Goal: Task Accomplishment & Management: Manage account settings

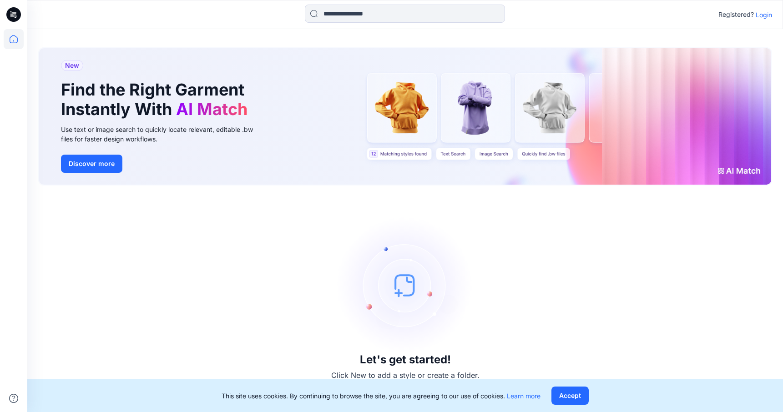
click at [763, 12] on p "Login" at bounding box center [764, 15] width 16 height 10
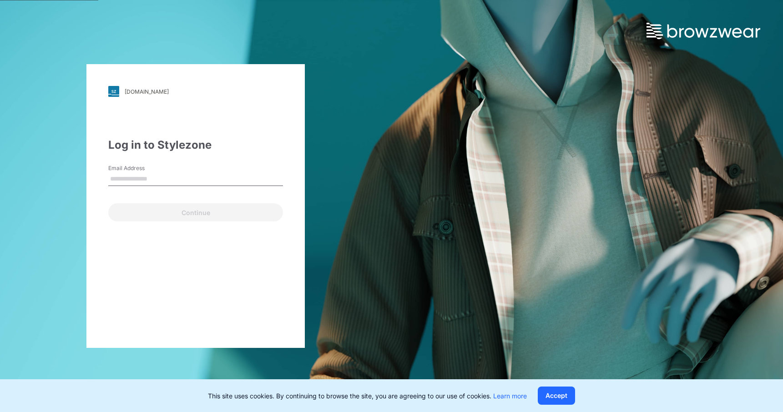
type input "**********"
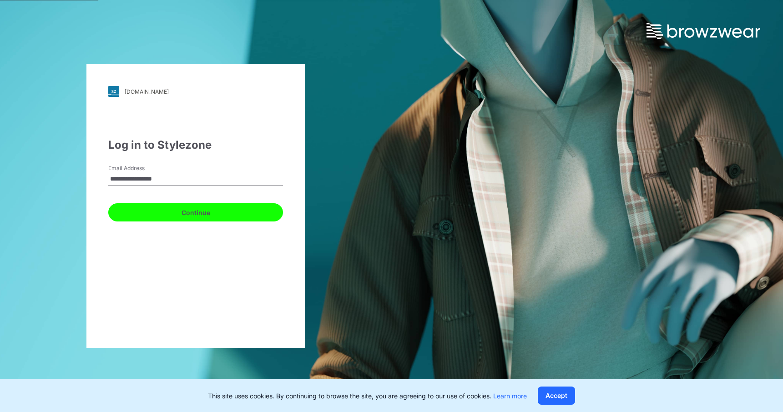
click at [197, 214] on button "Continue" at bounding box center [195, 212] width 175 height 18
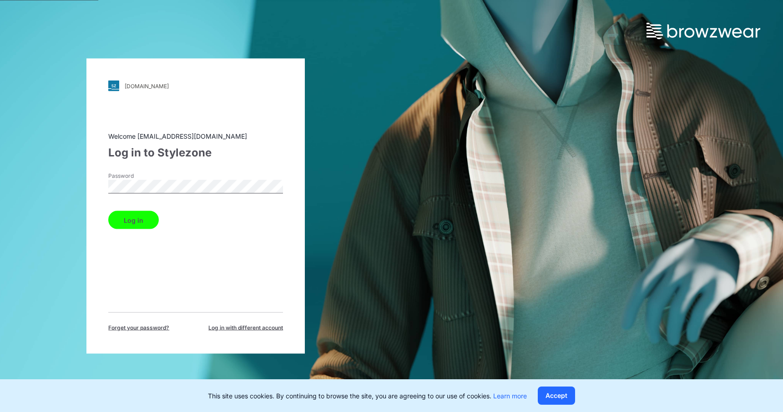
click at [143, 219] on button "Log in" at bounding box center [133, 220] width 51 height 18
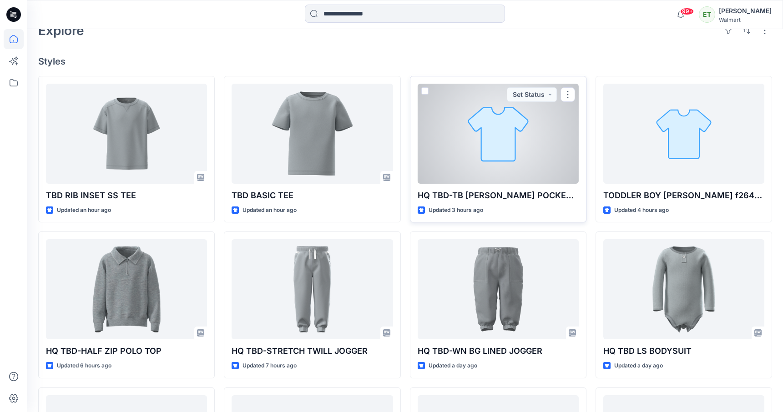
scroll to position [210, 0]
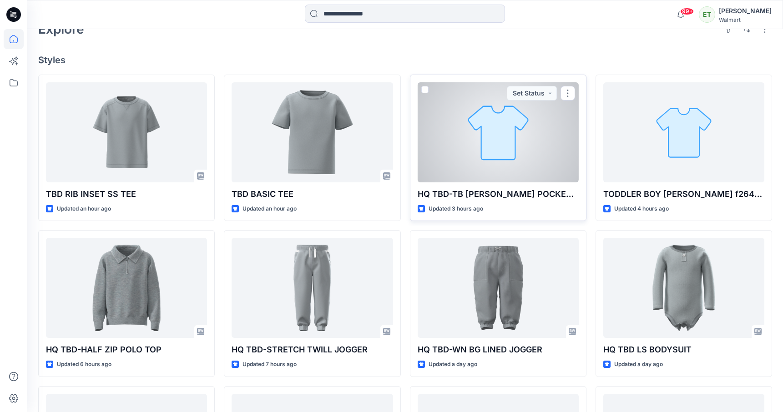
click at [490, 148] on div at bounding box center [498, 132] width 161 height 100
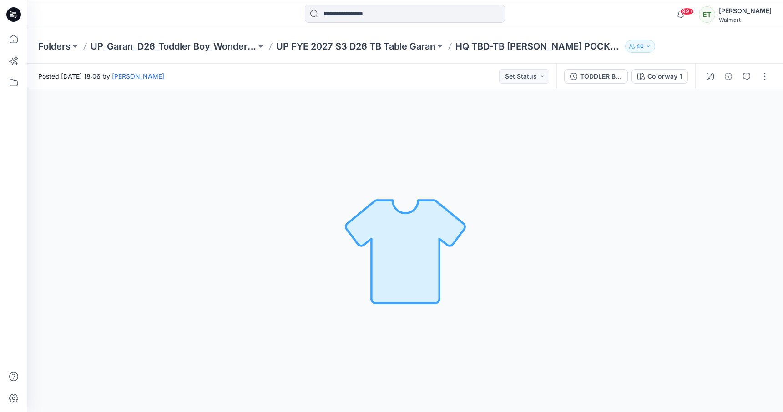
click at [553, 7] on div at bounding box center [405, 15] width 378 height 20
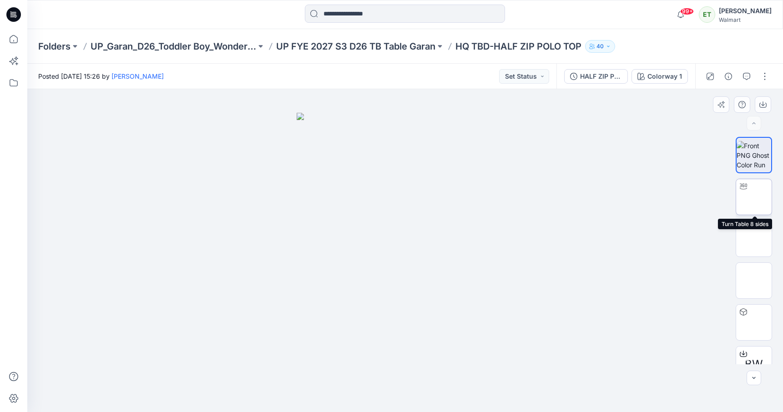
click at [754, 197] on img at bounding box center [754, 197] width 0 height 0
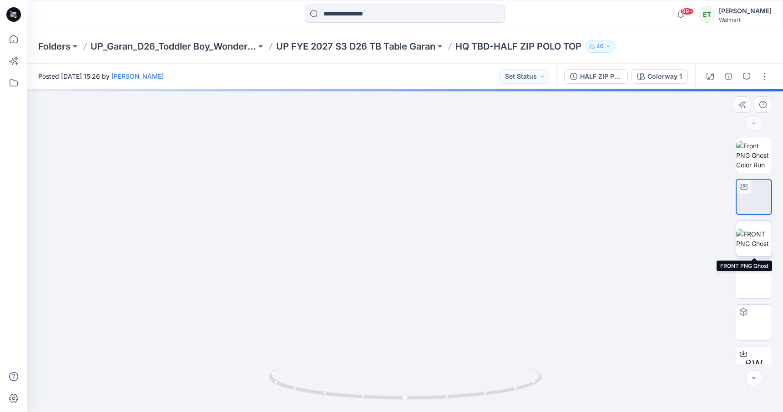
click at [764, 249] on img at bounding box center [755, 238] width 36 height 19
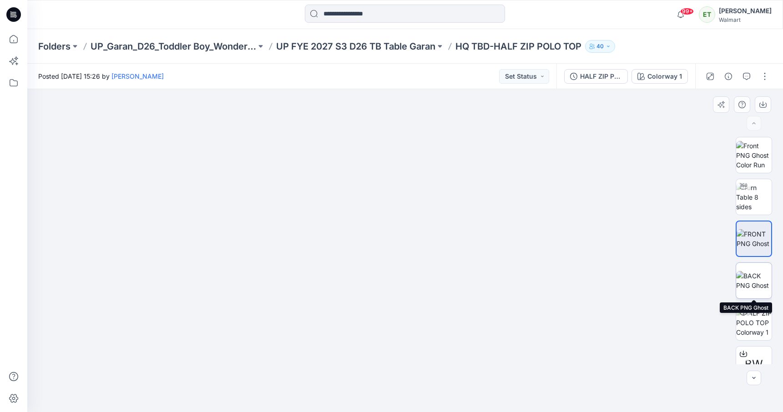
click at [764, 290] on img at bounding box center [755, 280] width 36 height 19
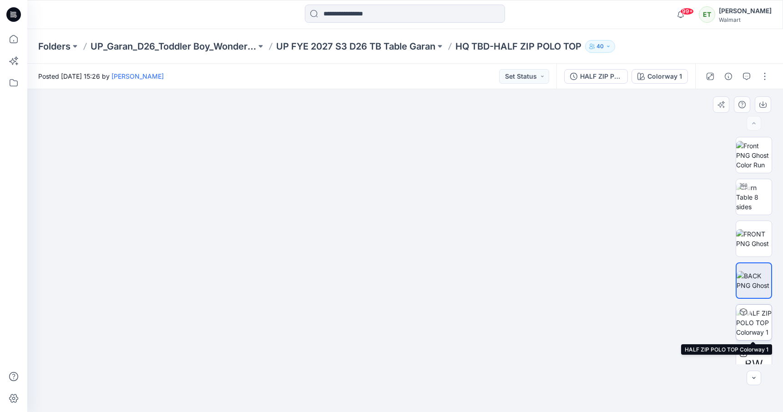
click at [760, 318] on img at bounding box center [755, 323] width 36 height 29
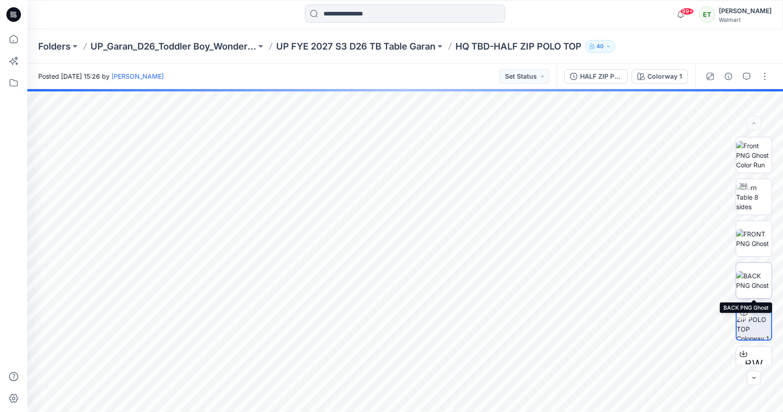
click at [752, 286] on img at bounding box center [755, 280] width 36 height 19
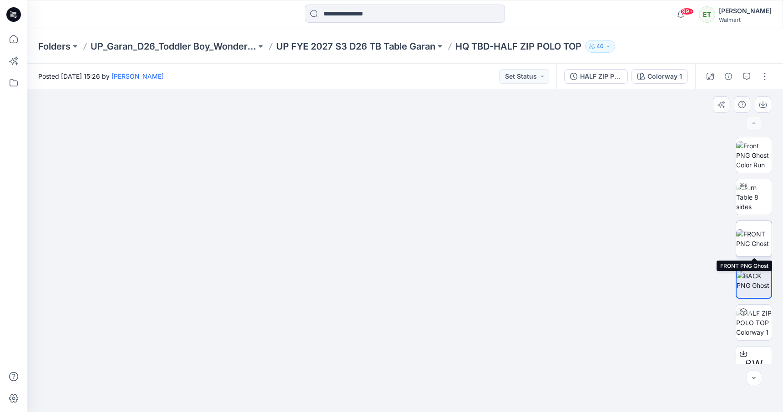
click at [751, 234] on img at bounding box center [755, 238] width 36 height 19
click at [386, 45] on p "UP FYE 2027 S3 D26 TB Table Garan" at bounding box center [355, 46] width 159 height 13
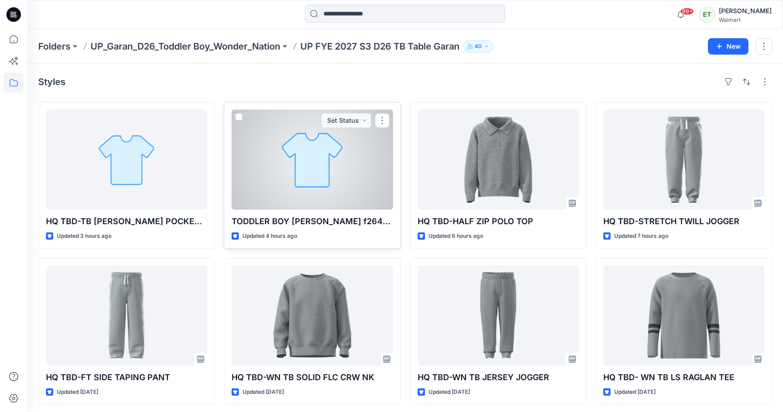
click at [320, 163] on div at bounding box center [312, 160] width 161 height 100
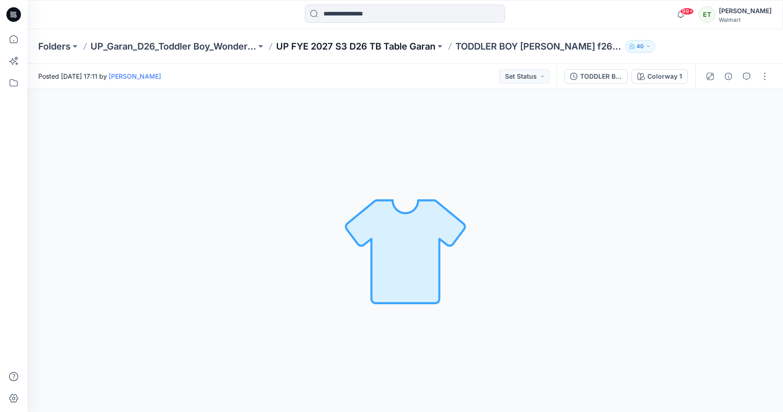
click at [387, 43] on p "UP FYE 2027 S3 D26 TB Table Garan" at bounding box center [355, 46] width 159 height 13
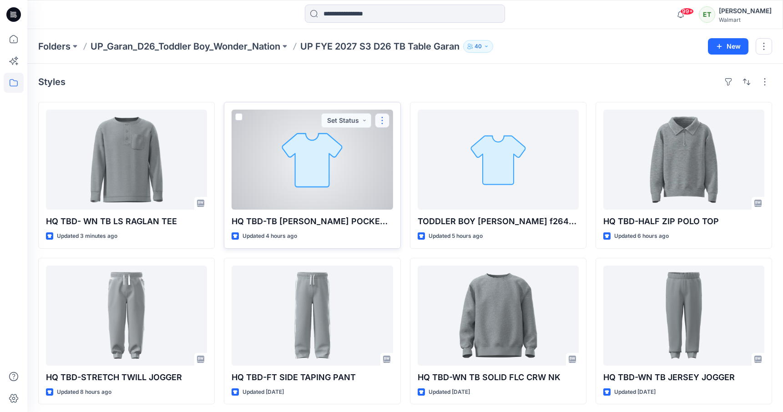
click at [384, 119] on button "button" at bounding box center [382, 120] width 15 height 15
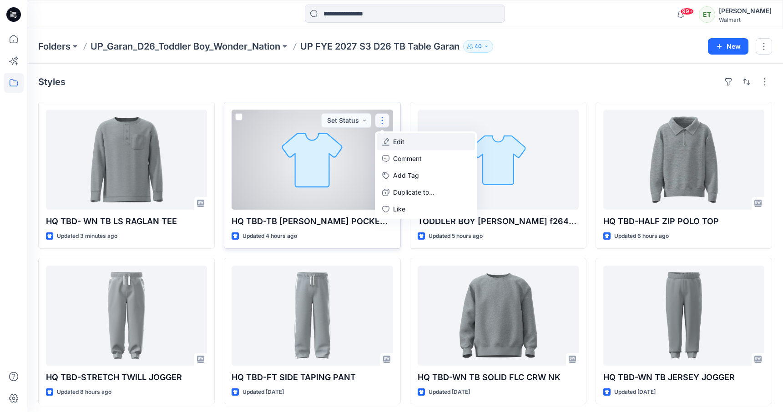
click at [406, 143] on button "Edit" at bounding box center [426, 141] width 98 height 17
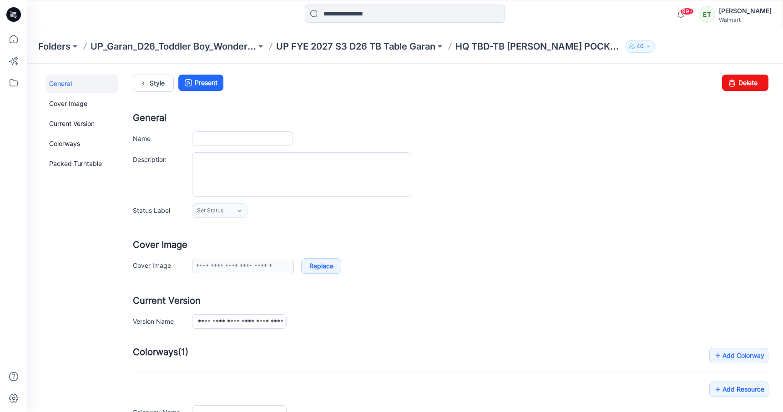
type input "**********"
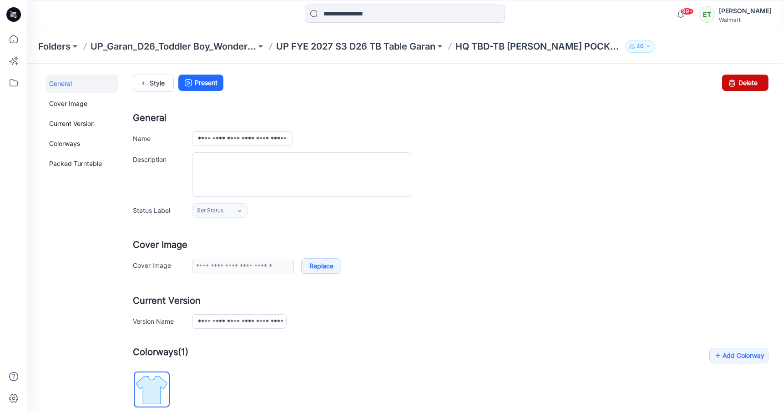
click at [753, 80] on link "Delete" at bounding box center [745, 83] width 46 height 16
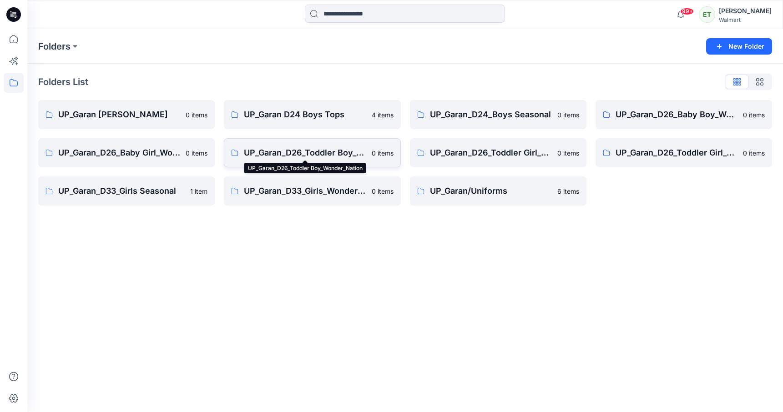
click at [340, 155] on p "UP_Garan_D26_Toddler Boy_Wonder_Nation" at bounding box center [305, 153] width 122 height 13
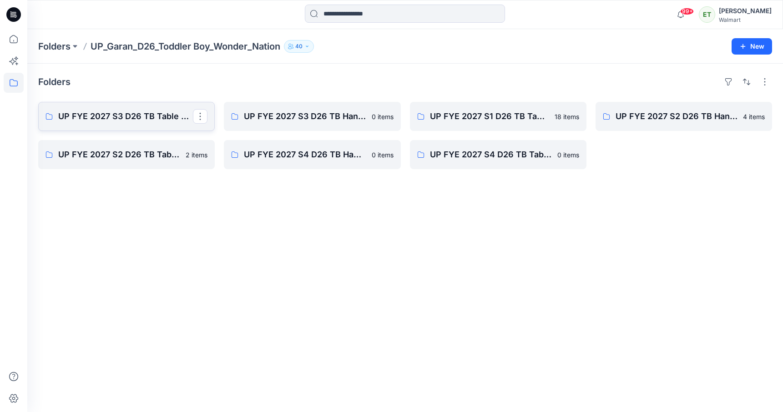
click at [151, 105] on link "UP FYE 2027 S3 D26 TB Table Garan" at bounding box center [126, 116] width 177 height 29
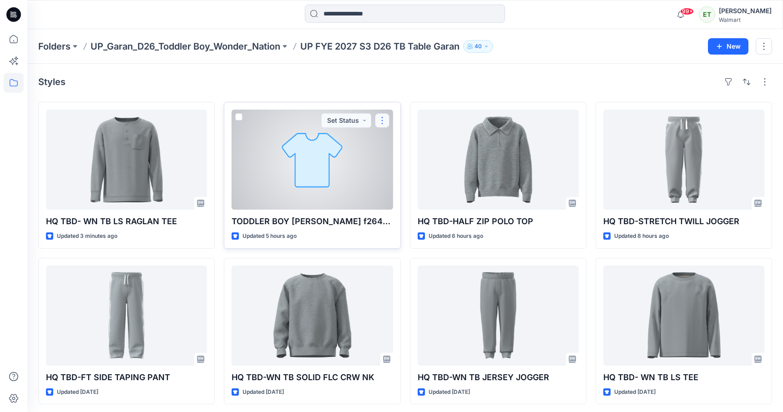
click at [382, 125] on button "button" at bounding box center [382, 120] width 15 height 15
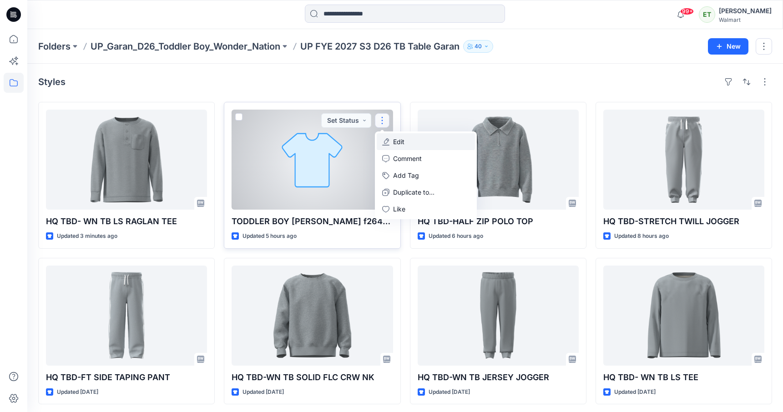
click at [422, 147] on button "Edit" at bounding box center [426, 141] width 98 height 17
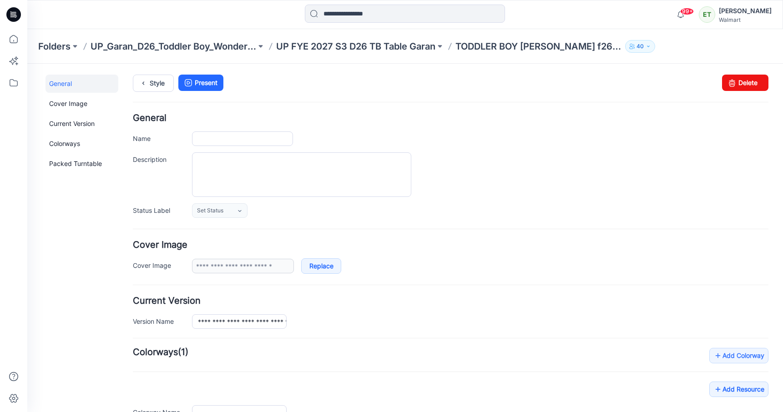
type input "**********"
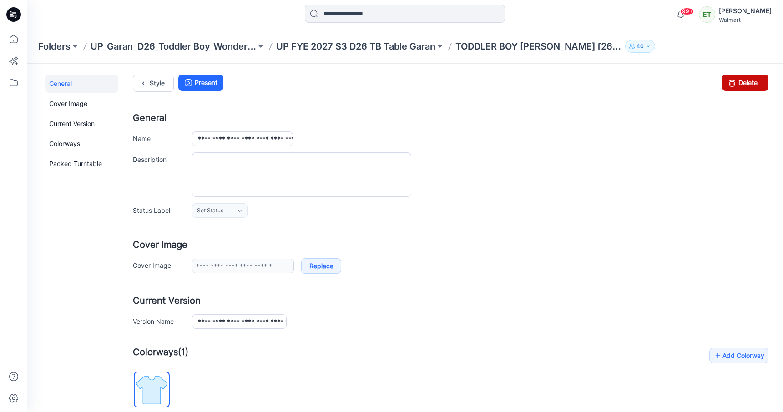
click at [733, 81] on icon at bounding box center [732, 83] width 13 height 16
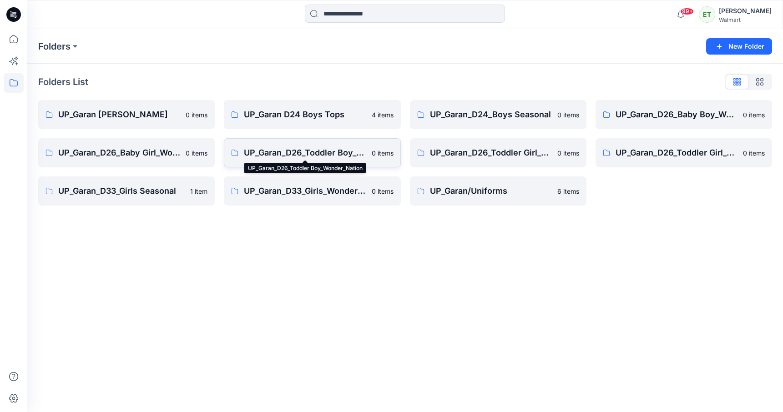
click at [301, 150] on p "UP_Garan_D26_Toddler Boy_Wonder_Nation" at bounding box center [305, 153] width 122 height 13
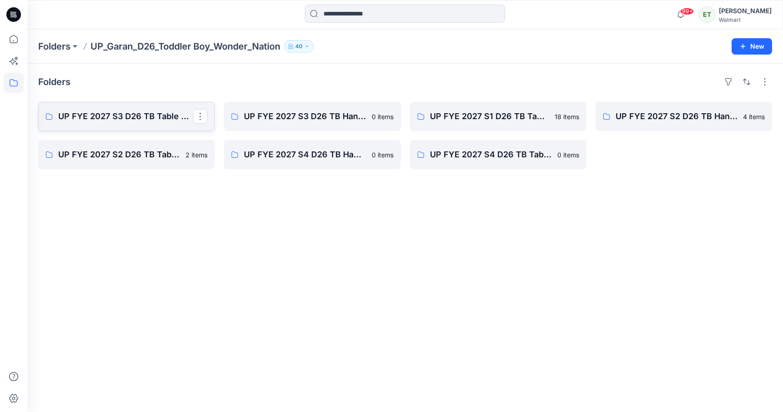
click at [144, 115] on p "UP FYE 2027 S3 D26 TB Table Garan" at bounding box center [125, 116] width 135 height 13
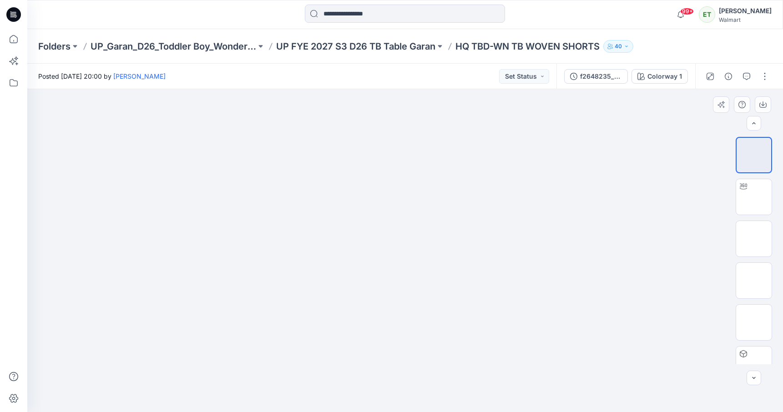
scroll to position [102, 0]
